Goal: Transaction & Acquisition: Purchase product/service

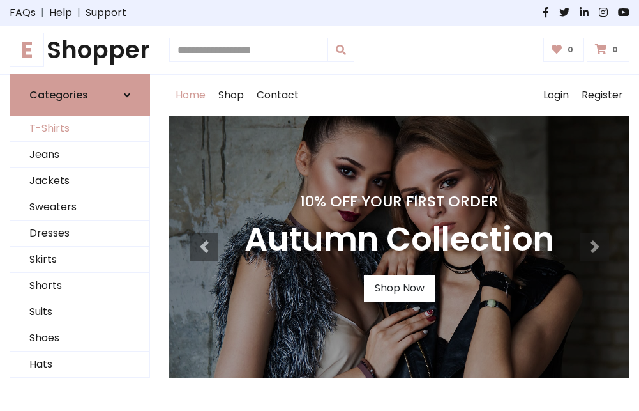
click at [80, 129] on link "T-Shirts" at bounding box center [79, 129] width 139 height 26
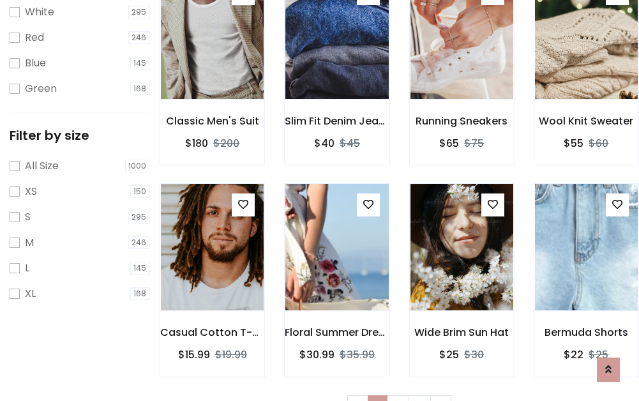
scroll to position [23, 0]
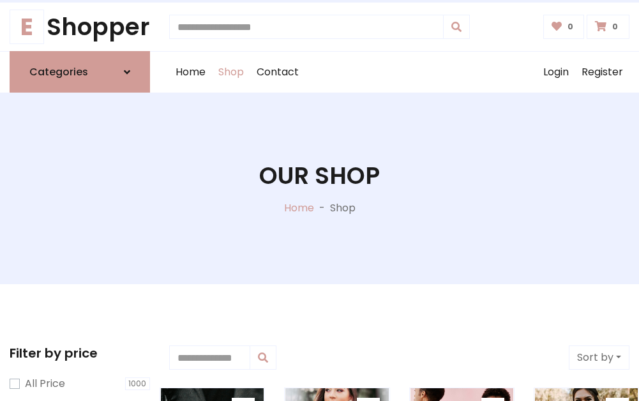
click at [319, 188] on h1 "Our Shop" at bounding box center [319, 176] width 121 height 28
click at [399, 72] on div "Home Shop Contact Log out Login Register" at bounding box center [399, 72] width 461 height 41
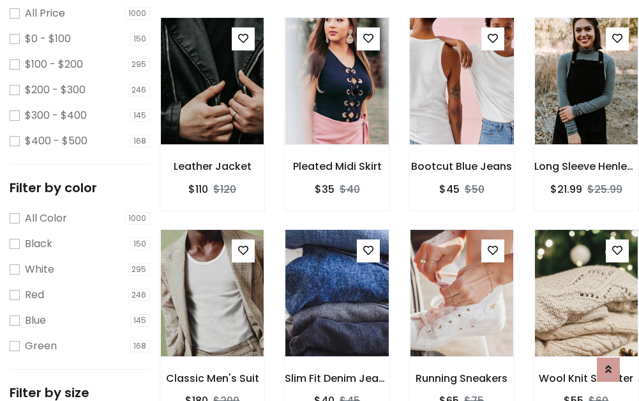
click at [462, 105] on img at bounding box center [462, 81] width 123 height 307
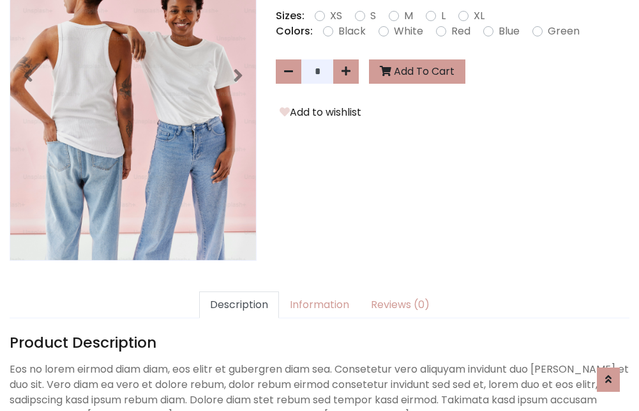
scroll to position [312, 0]
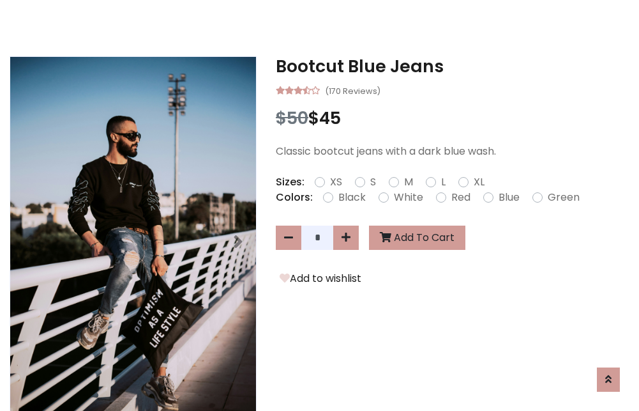
click at [453, 66] on h3 "Bootcut Blue Jeans" at bounding box center [453, 66] width 354 height 20
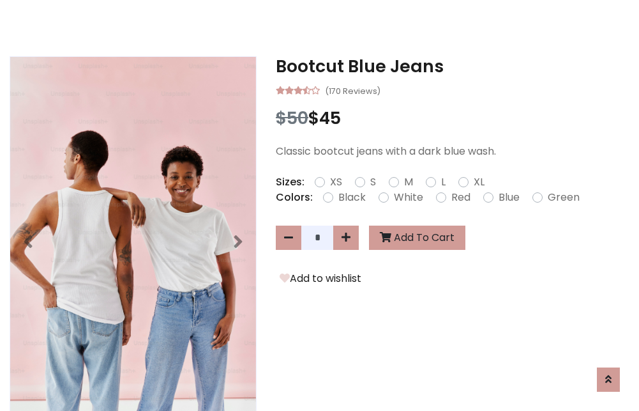
click at [453, 66] on h3 "Bootcut Blue Jeans" at bounding box center [453, 66] width 354 height 20
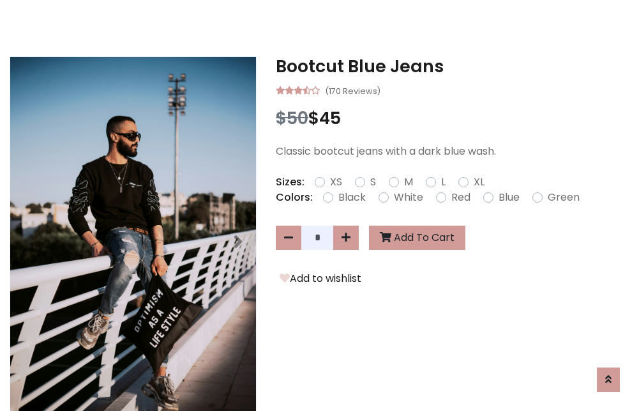
click at [453, 66] on h3 "Bootcut Blue Jeans" at bounding box center [453, 66] width 354 height 20
